Goal: Information Seeking & Learning: Check status

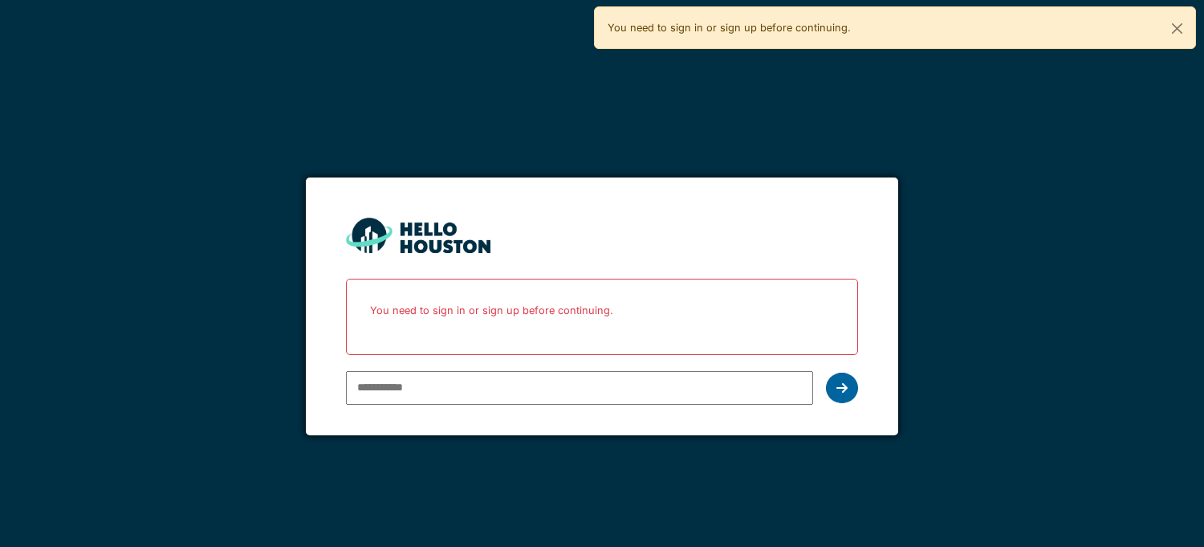
type input "**********"
click at [838, 381] on icon at bounding box center [841, 387] width 11 height 13
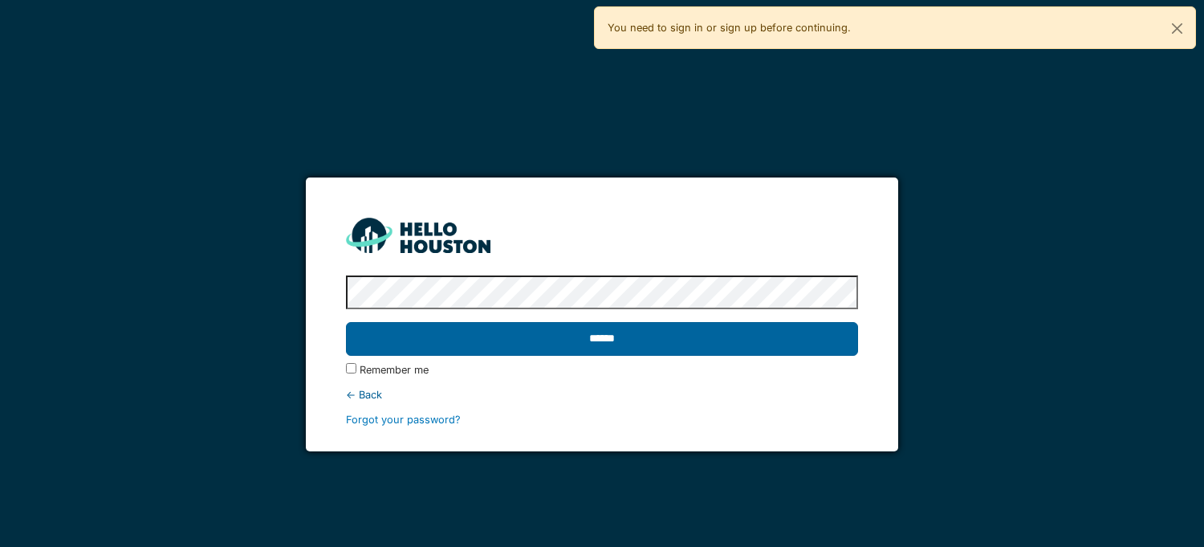
click at [579, 348] on input "******" at bounding box center [601, 339] width 511 height 34
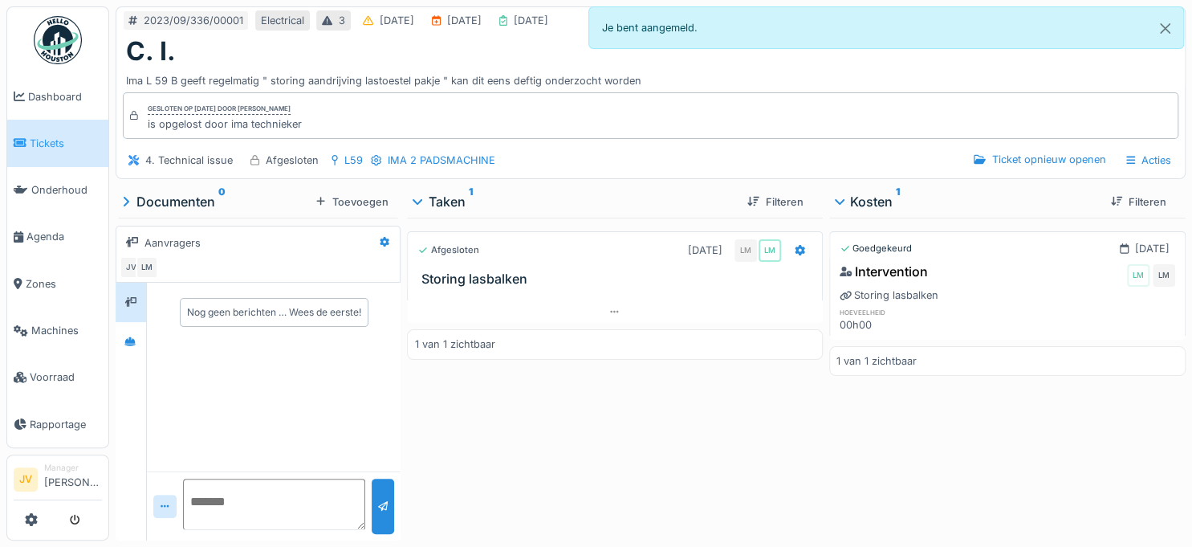
click at [61, 144] on span "Tickets" at bounding box center [66, 143] width 72 height 15
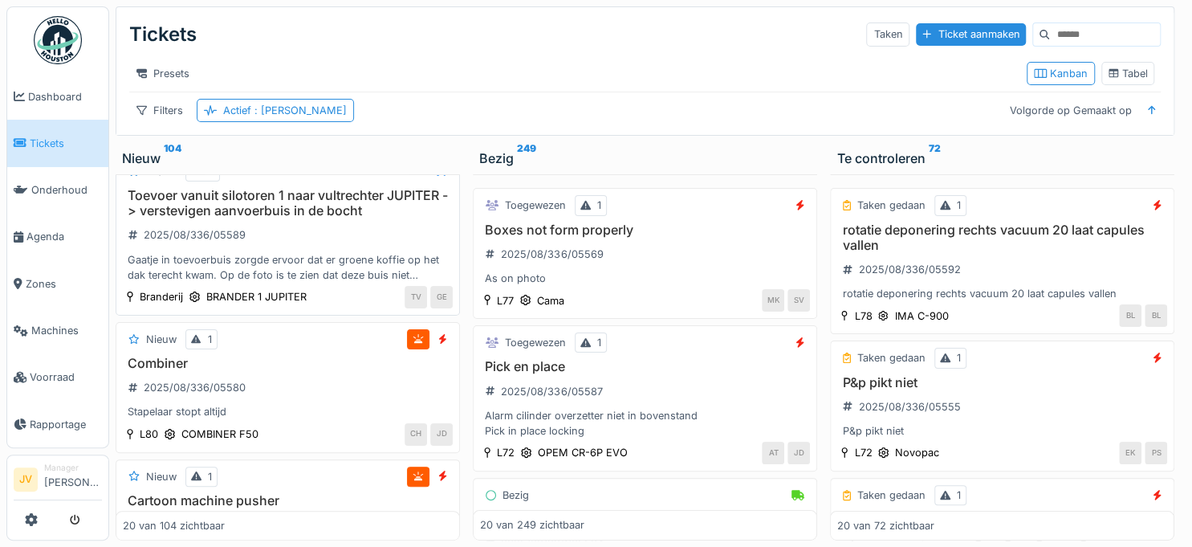
scroll to position [722, 0]
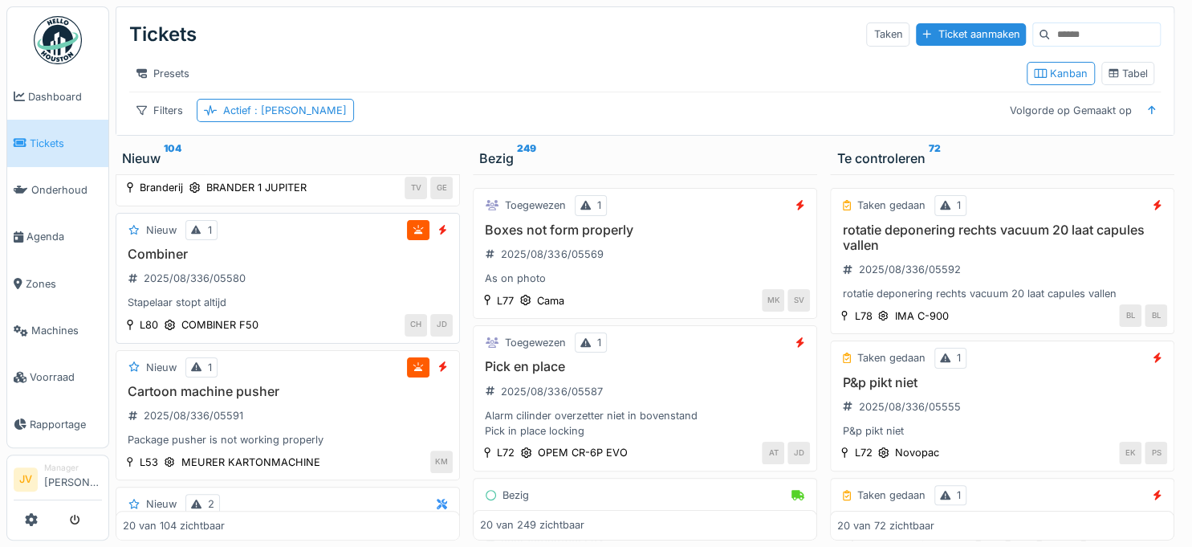
click at [348, 301] on div "Stapelaar stopt altijd" at bounding box center [288, 302] width 330 height 15
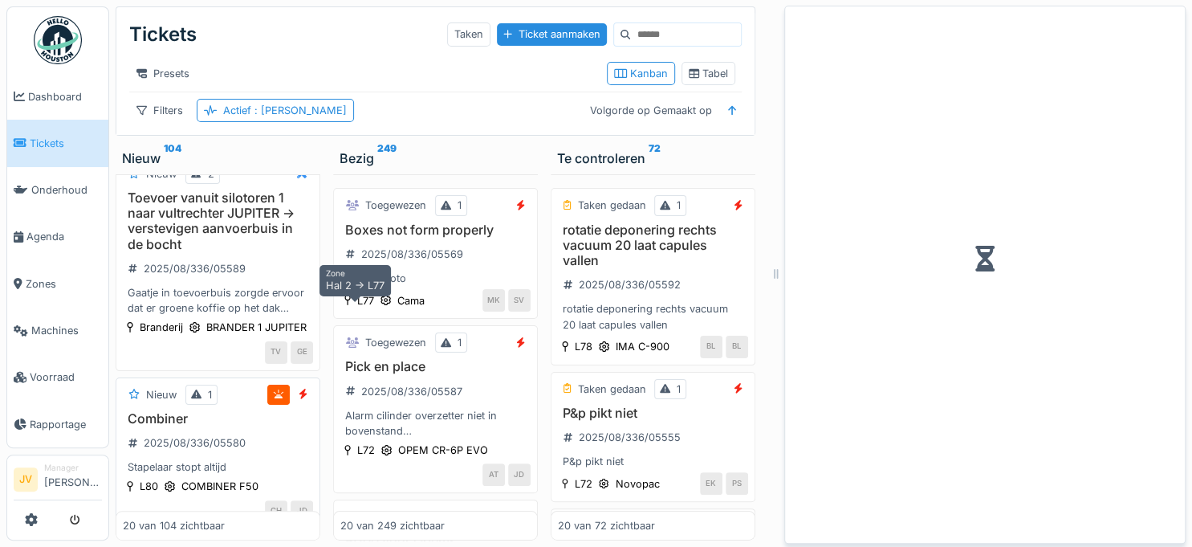
scroll to position [921, 0]
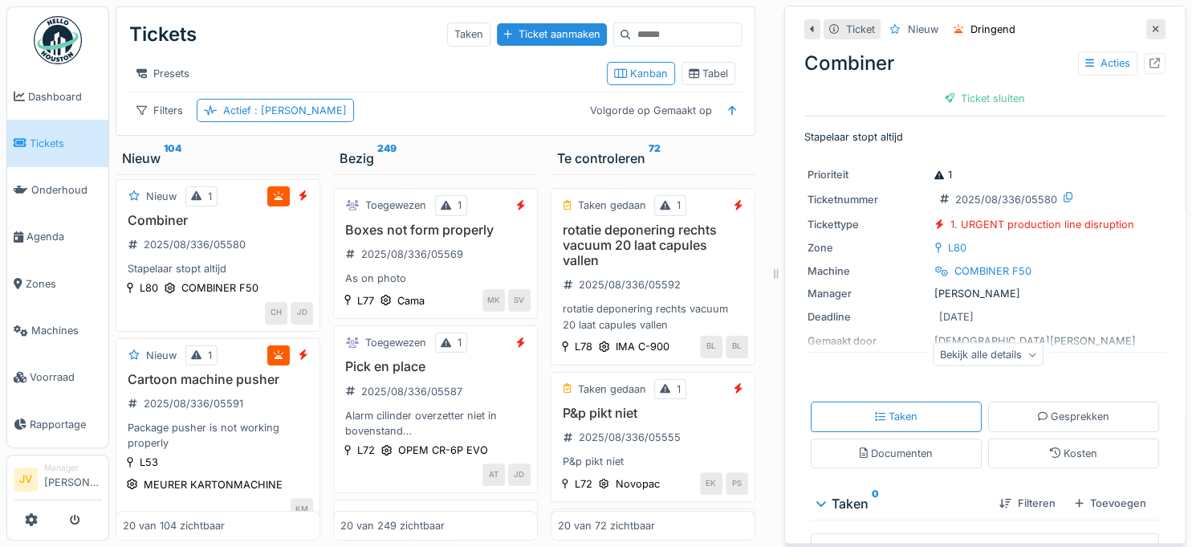
click at [1001, 352] on div "Bekijk alle details" at bounding box center [988, 354] width 111 height 23
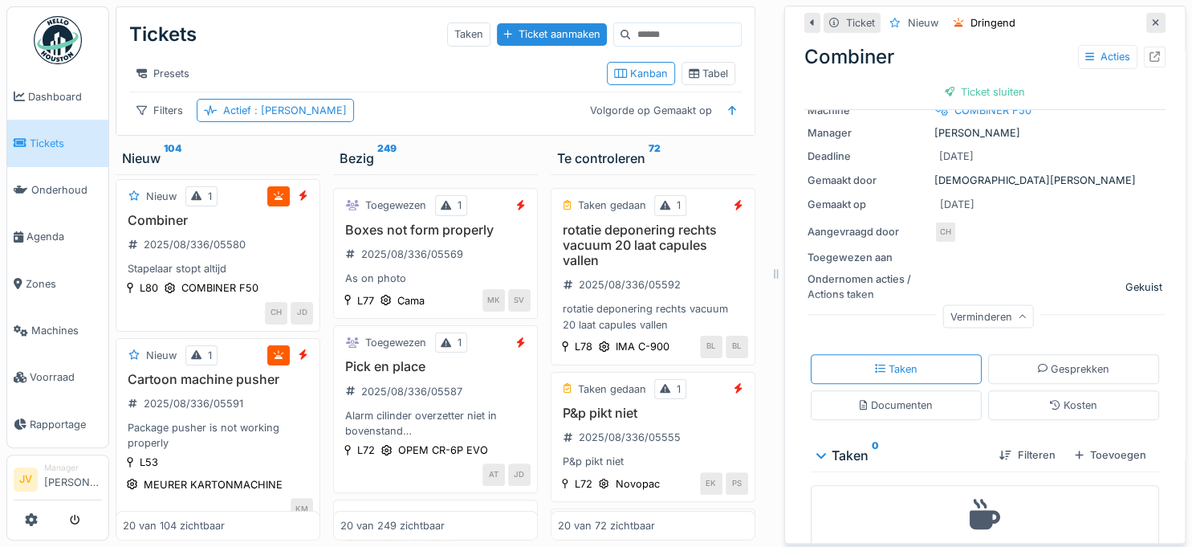
scroll to position [0, 0]
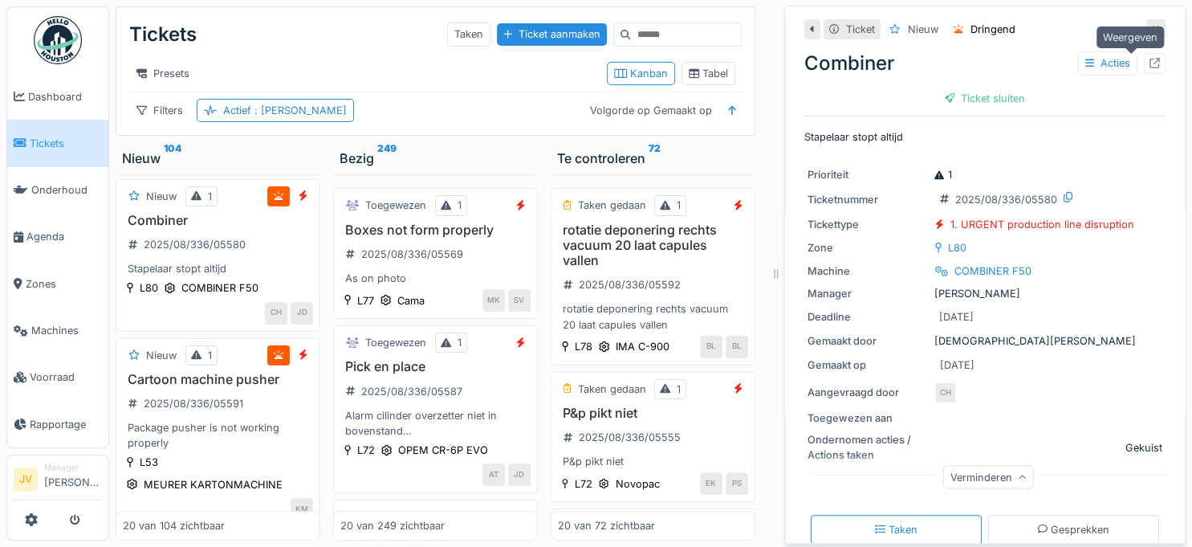
click at [1149, 59] on icon at bounding box center [1154, 63] width 10 height 10
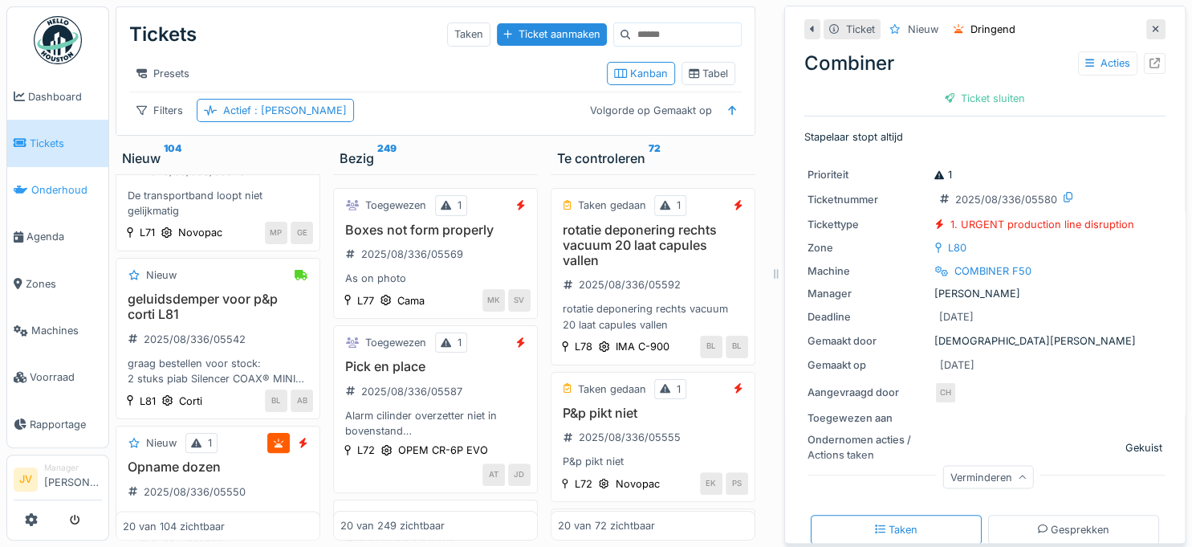
scroll to position [1482, 0]
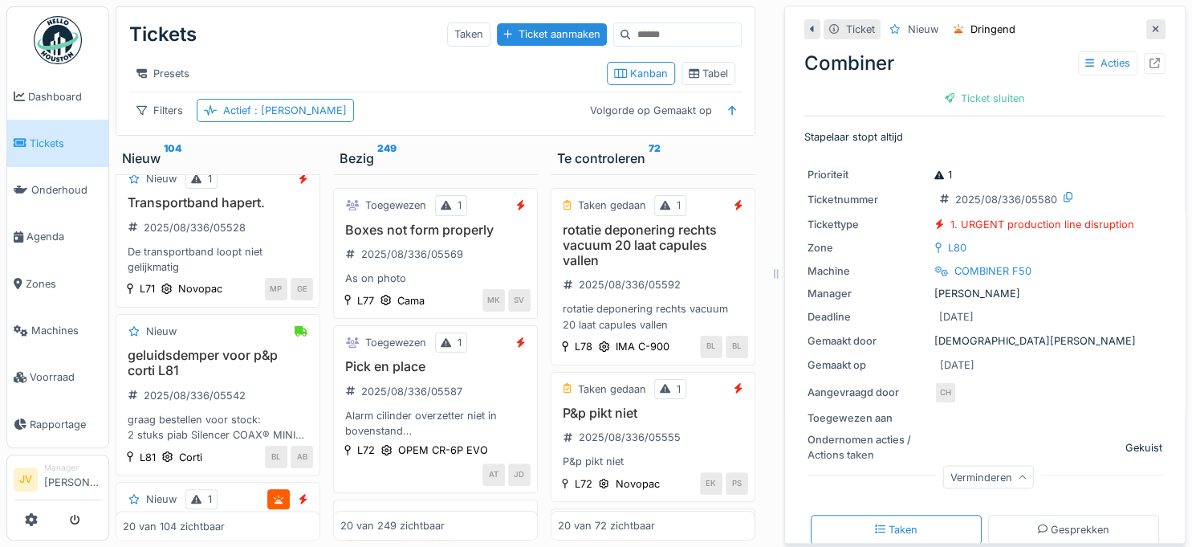
click at [42, 49] on img at bounding box center [58, 40] width 48 height 48
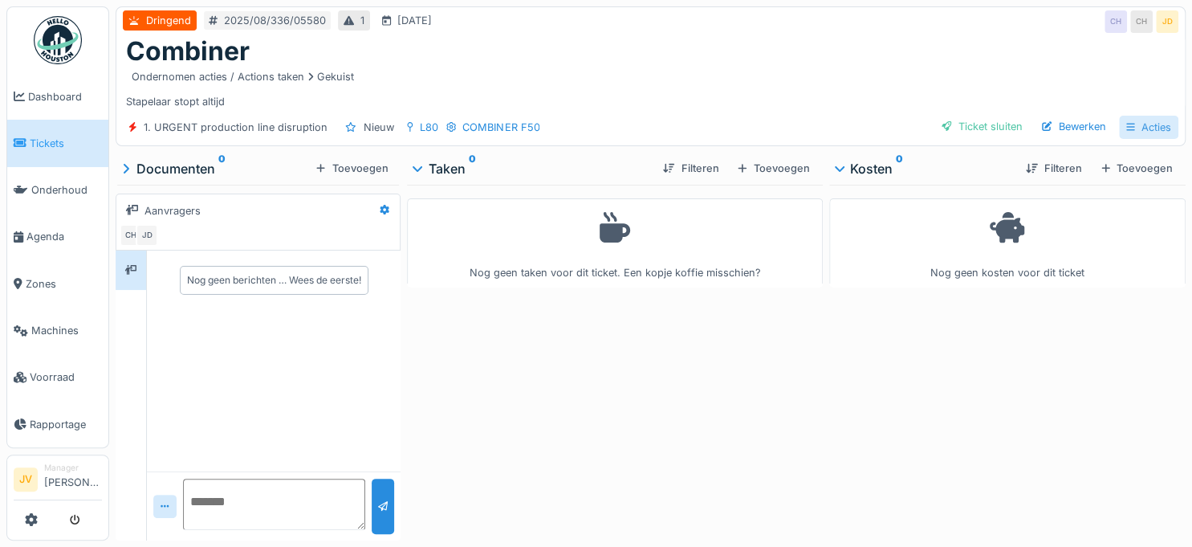
click at [1132, 129] on div "Acties" at bounding box center [1148, 127] width 59 height 23
click at [673, 120] on div "1. URGENT production line disruption Nieuw L80 COMBINER F50 Ticket sluiten Bewe…" at bounding box center [650, 127] width 1068 height 36
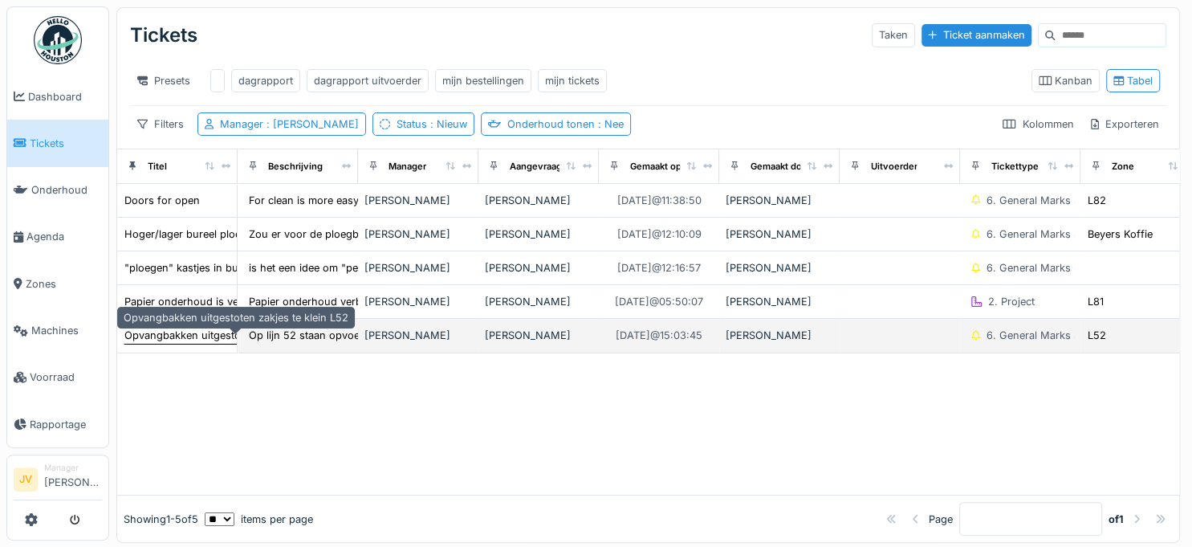
click at [161, 343] on div "Opvangbakken uitgestoten zakjes te klein L52" at bounding box center [236, 334] width 225 height 15
